Goal: Information Seeking & Learning: Learn about a topic

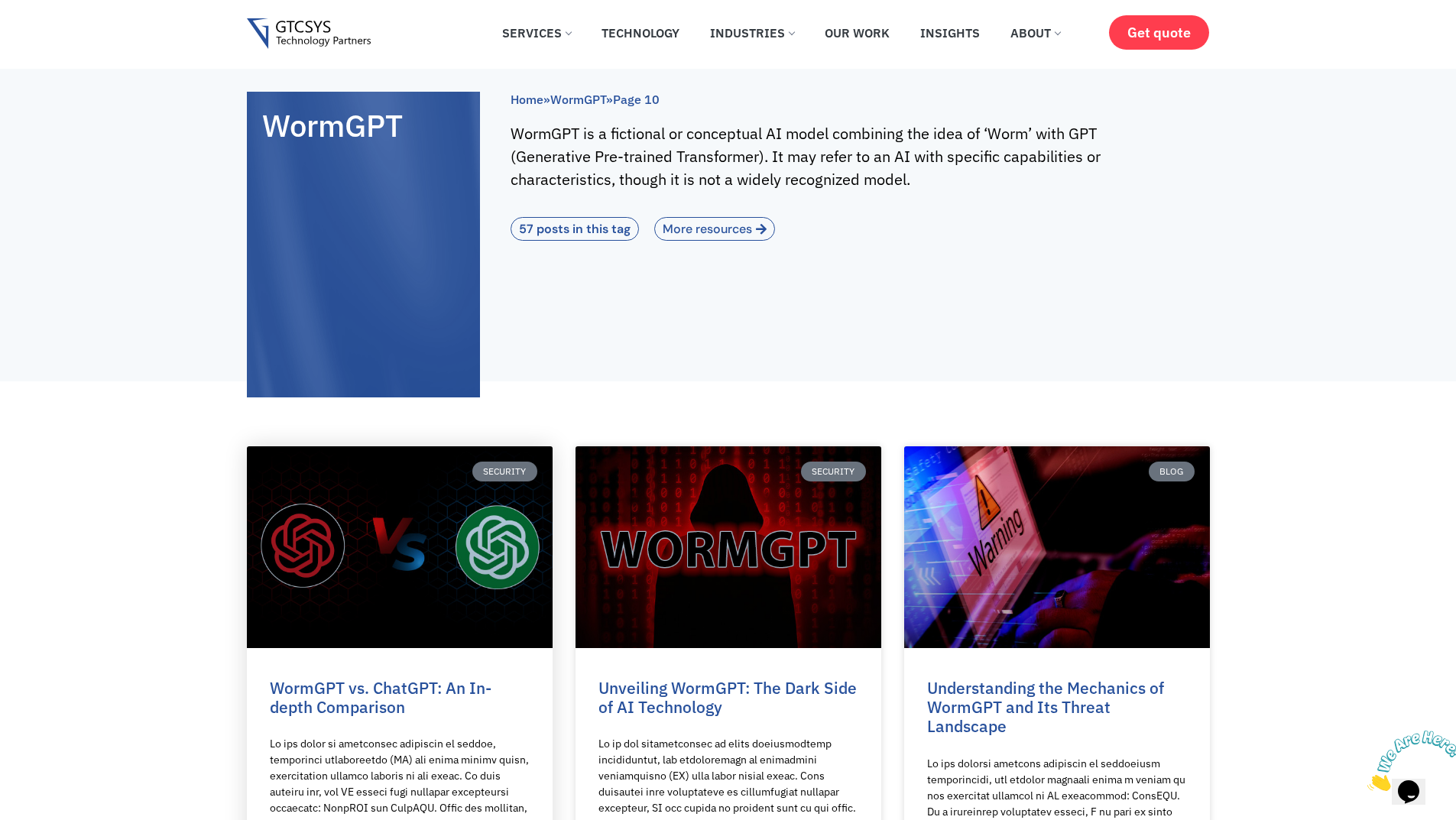
click at [367, 532] on link at bounding box center [399, 547] width 305 height 202
drag, startPoint x: 461, startPoint y: 536, endPoint x: 396, endPoint y: 561, distance: 69.6
click at [396, 561] on link at bounding box center [399, 547] width 305 height 202
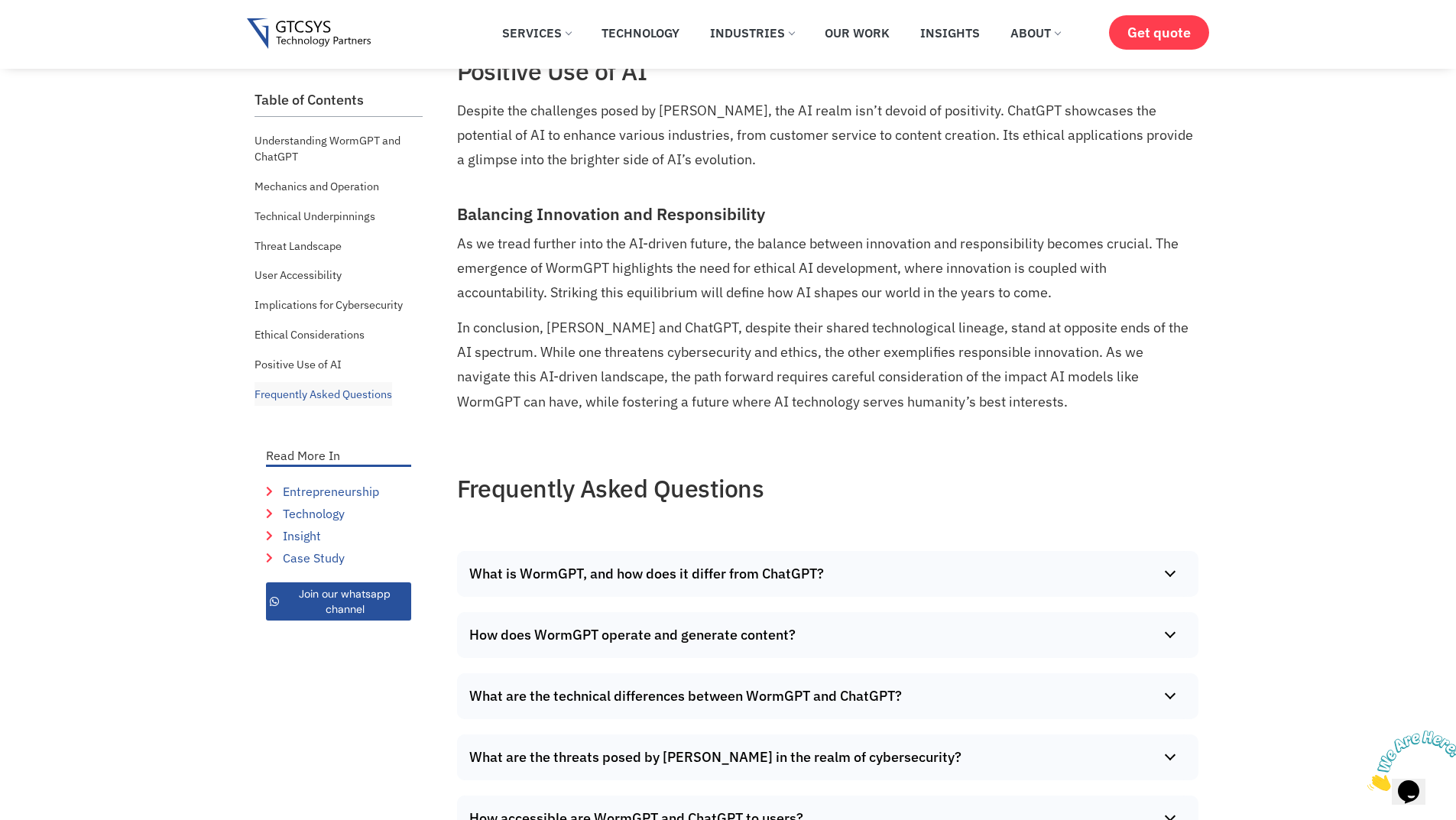
scroll to position [1835, 0]
